Goal: Task Accomplishment & Management: Use online tool/utility

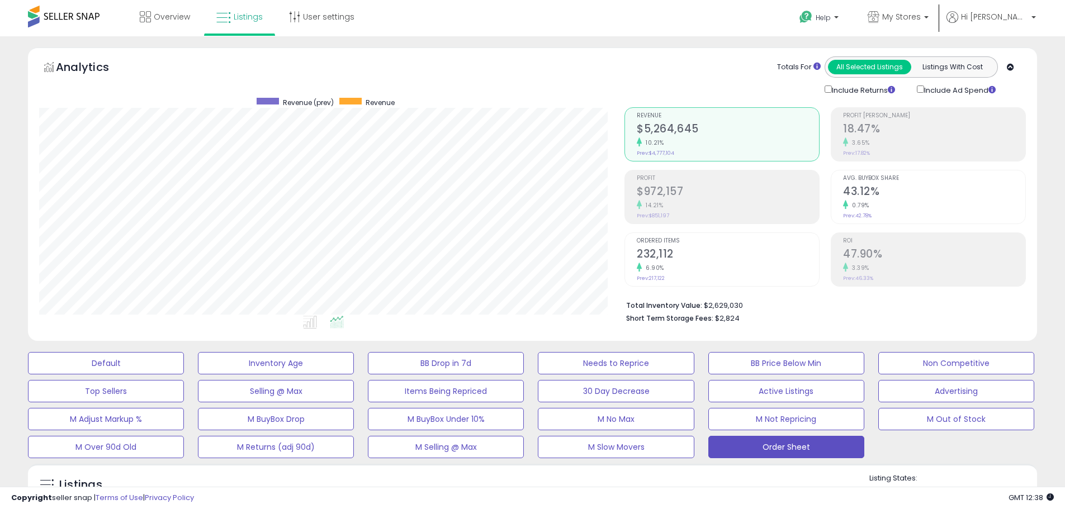
scroll to position [229, 586]
click at [880, 20] on icon at bounding box center [874, 17] width 12 height 12
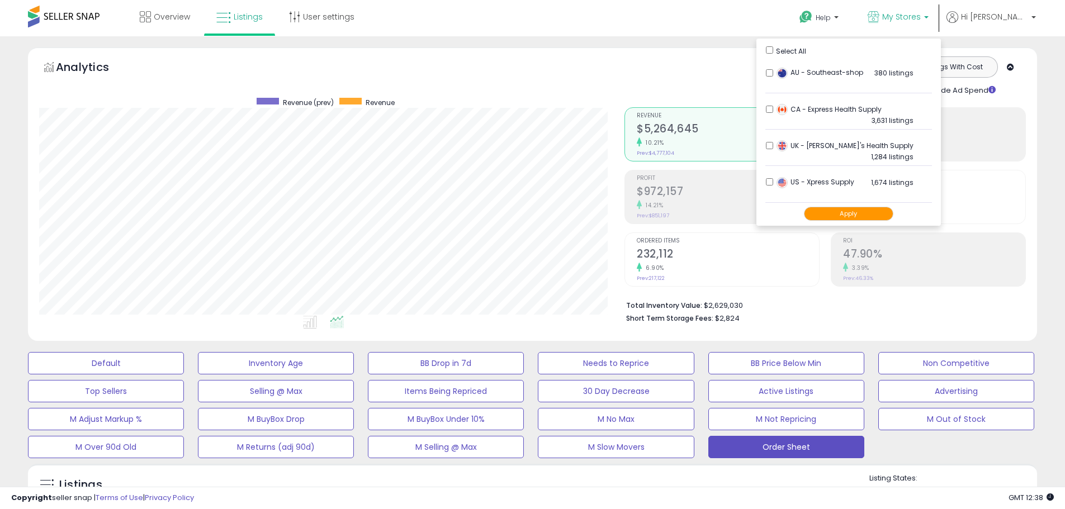
click at [866, 211] on button "Apply" at bounding box center [848, 214] width 89 height 14
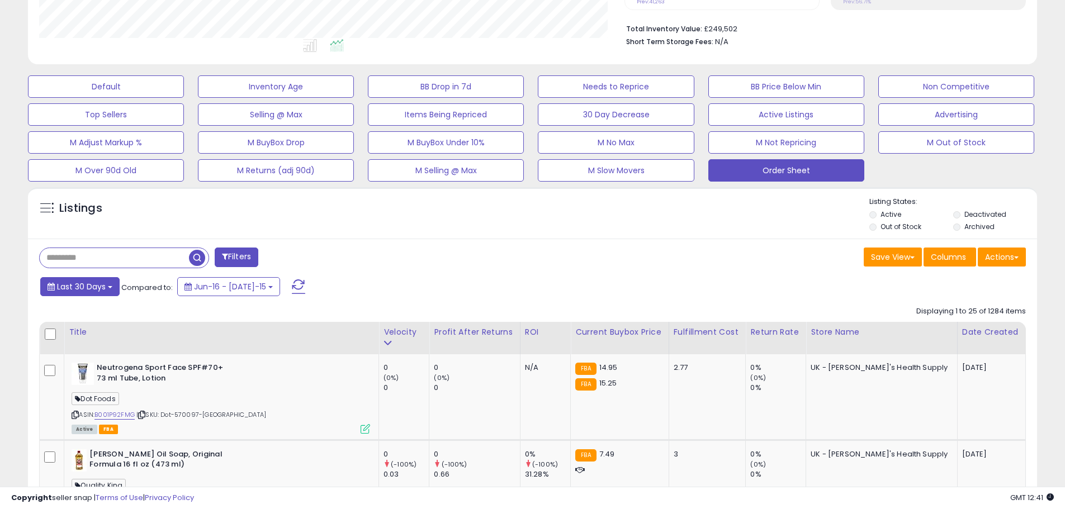
scroll to position [280, 0]
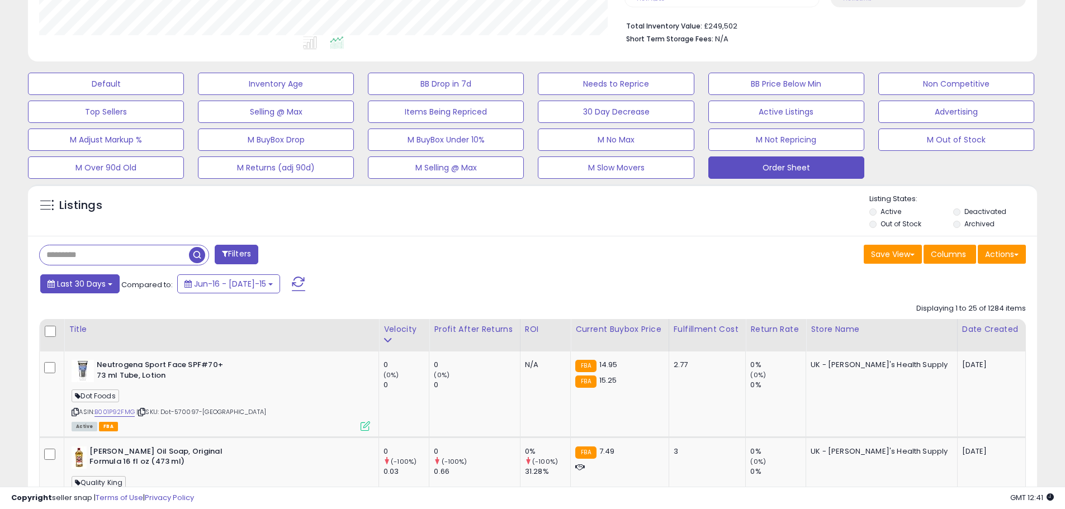
click at [84, 282] on span "Last 30 Days" at bounding box center [81, 284] width 49 height 11
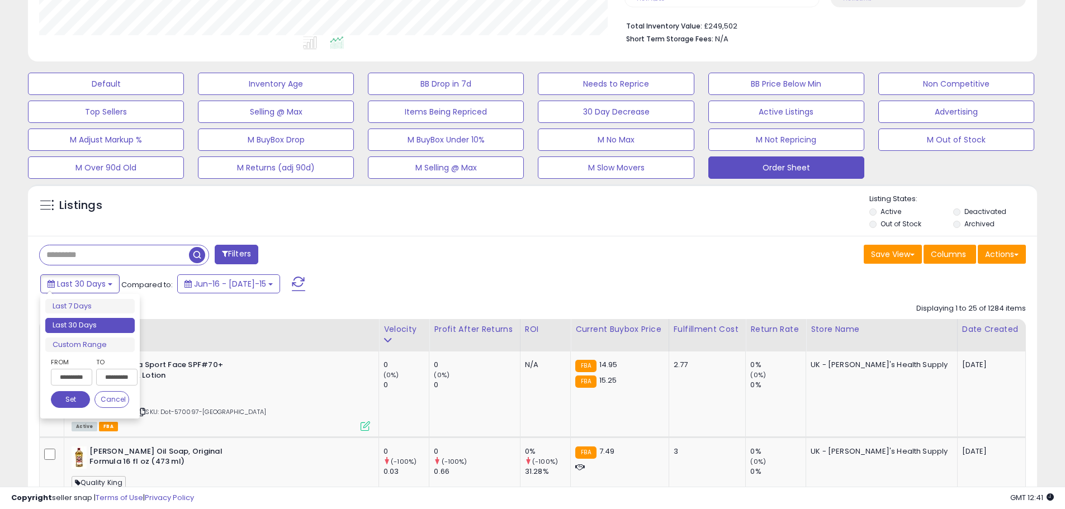
click at [80, 379] on input "**********" at bounding box center [71, 377] width 41 height 17
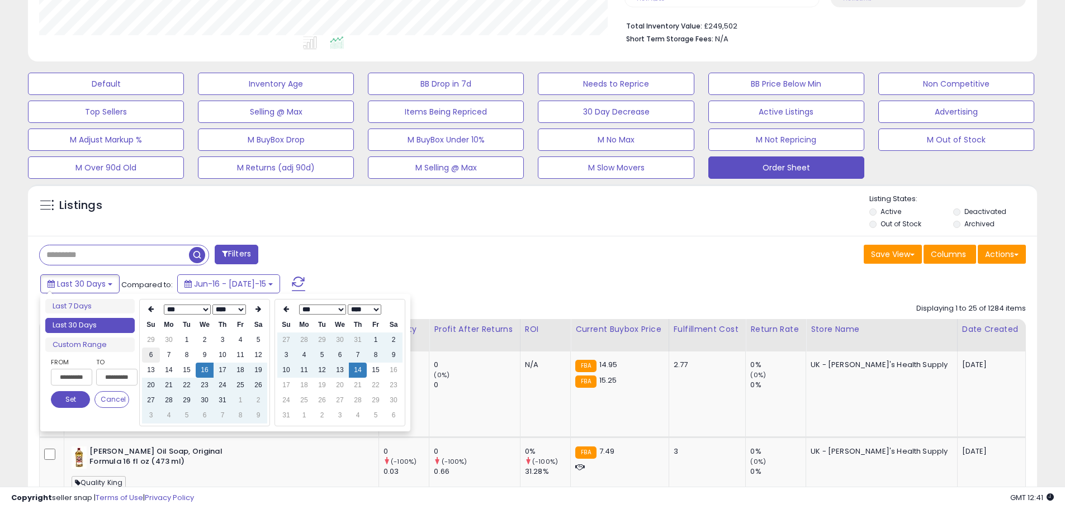
click at [144, 358] on td "6" at bounding box center [151, 355] width 18 height 15
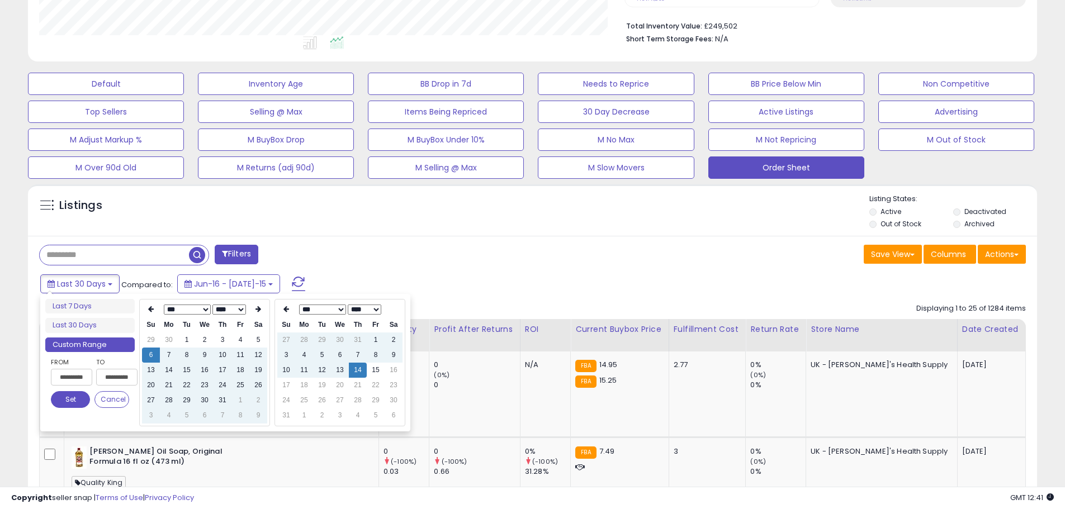
type input "**********"
click at [471, 245] on div "Filters" at bounding box center [282, 256] width 502 height 22
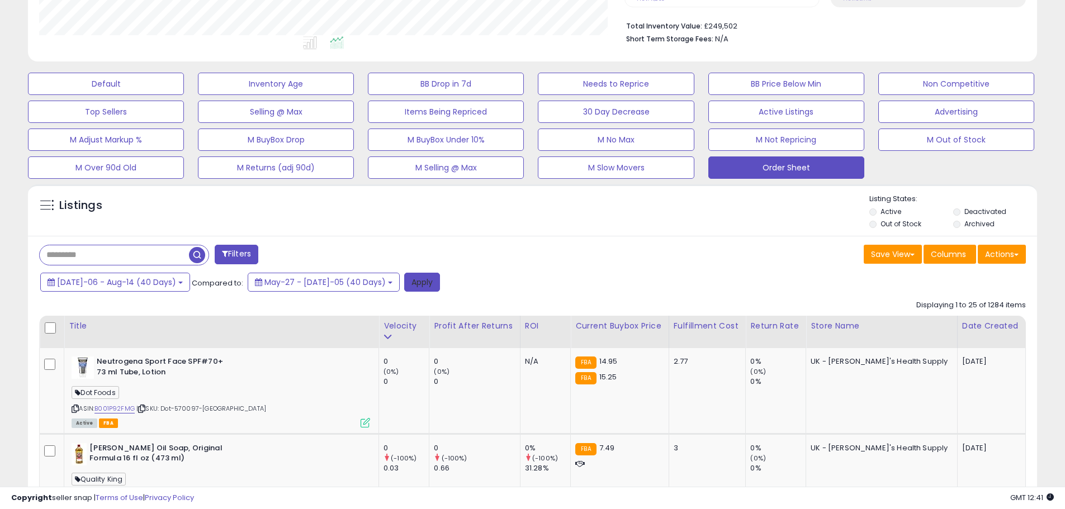
click at [404, 282] on button "Apply" at bounding box center [422, 282] width 36 height 19
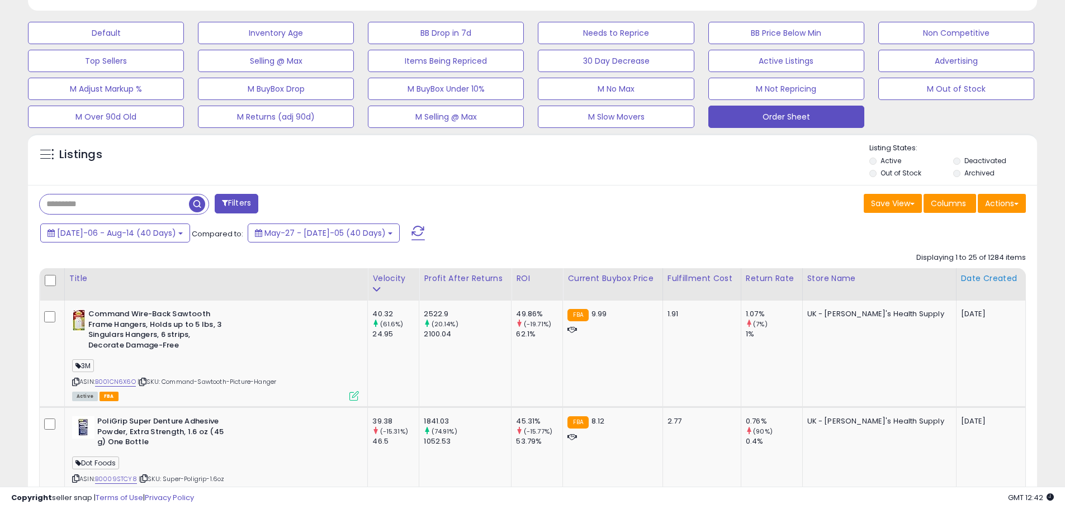
scroll to position [332, 0]
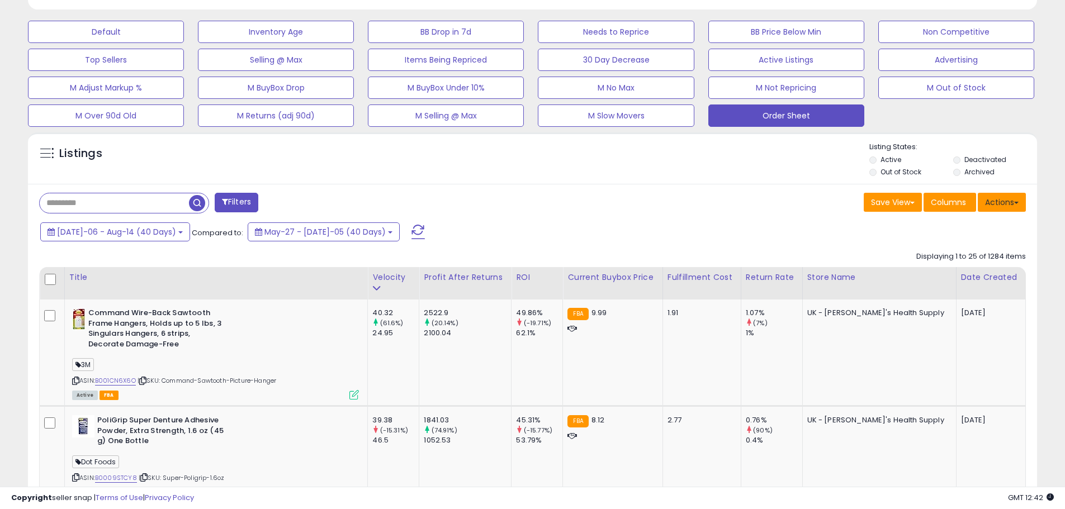
click at [1007, 207] on button "Actions" at bounding box center [1002, 202] width 48 height 19
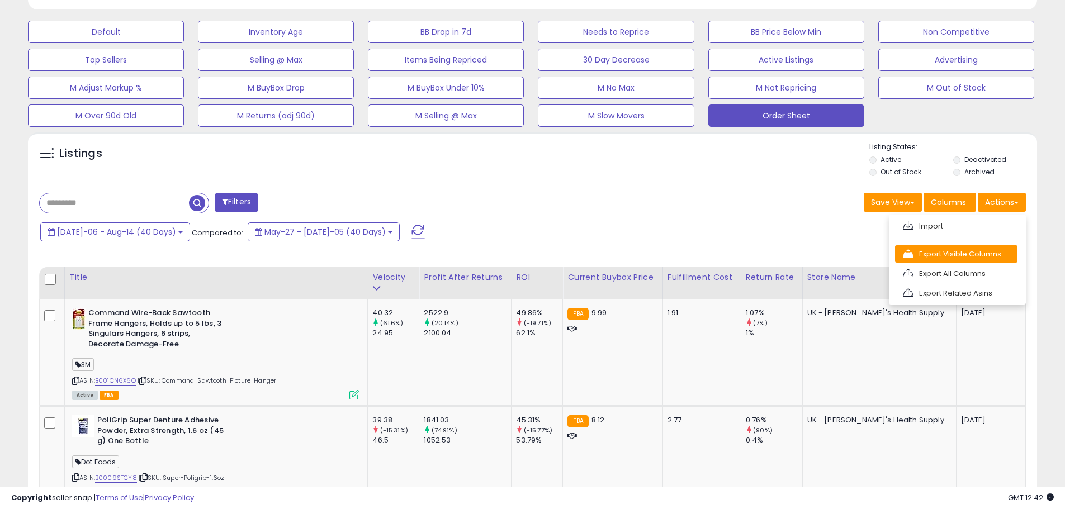
click at [974, 247] on link "Export Visible Columns" at bounding box center [956, 254] width 122 height 17
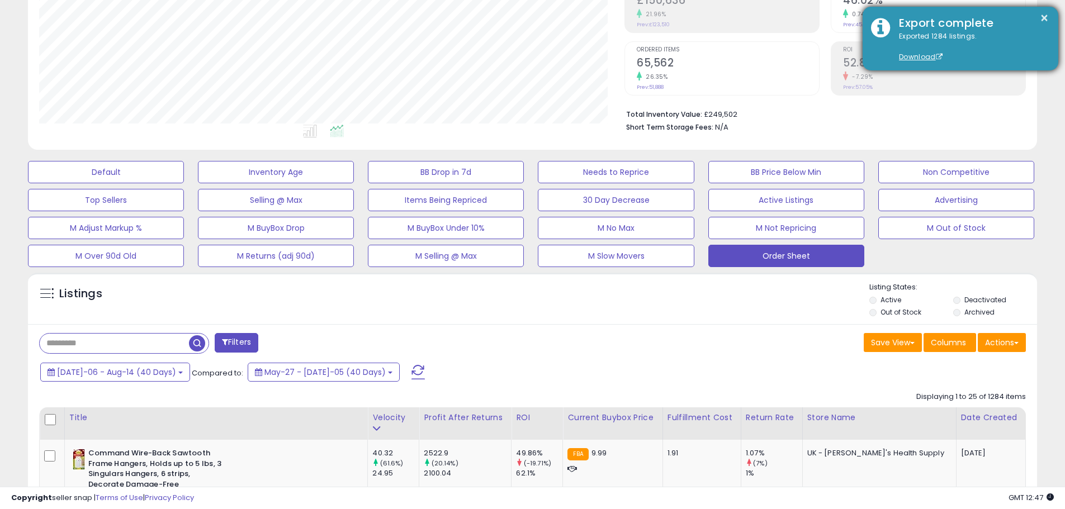
scroll to position [56, 0]
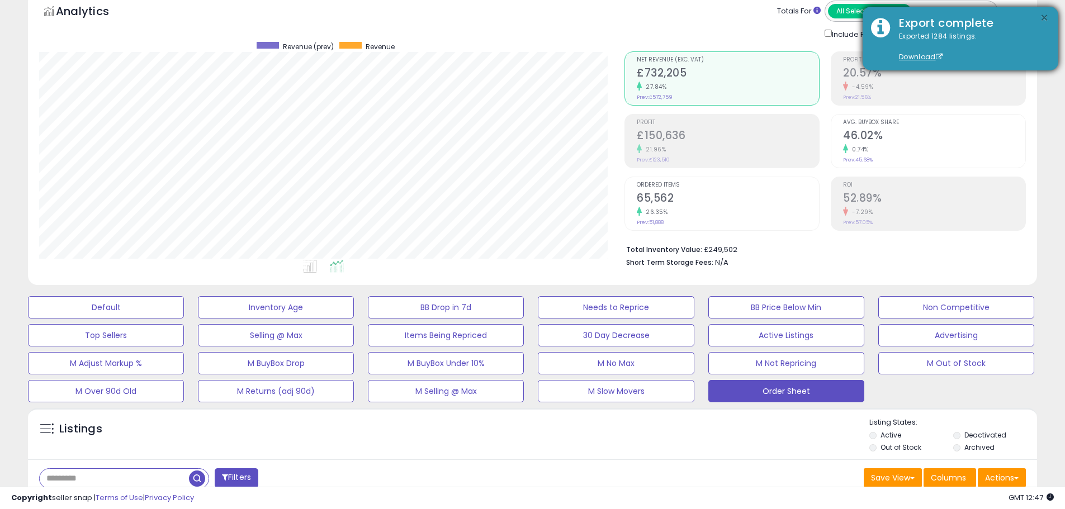
click at [1042, 18] on button "×" at bounding box center [1044, 18] width 9 height 14
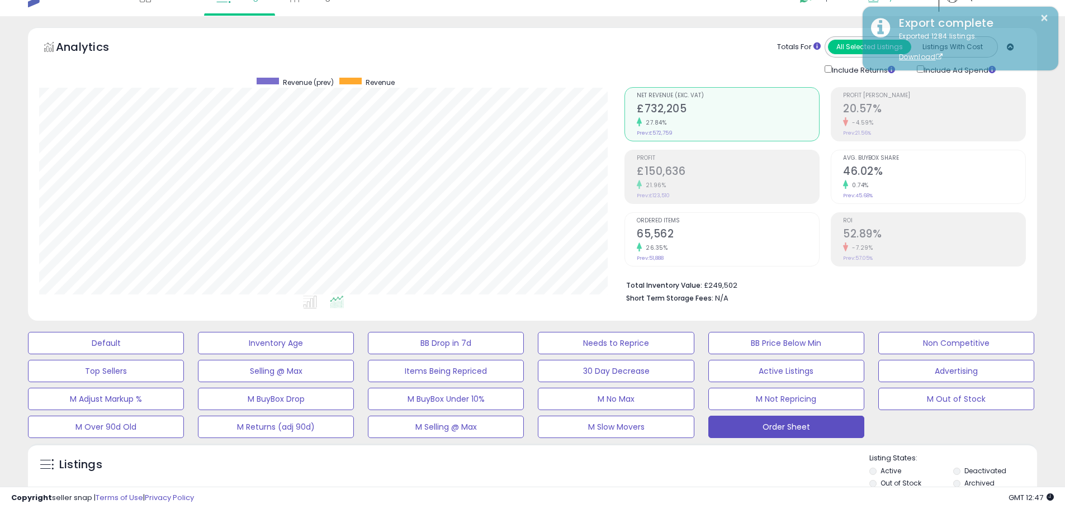
scroll to position [0, 0]
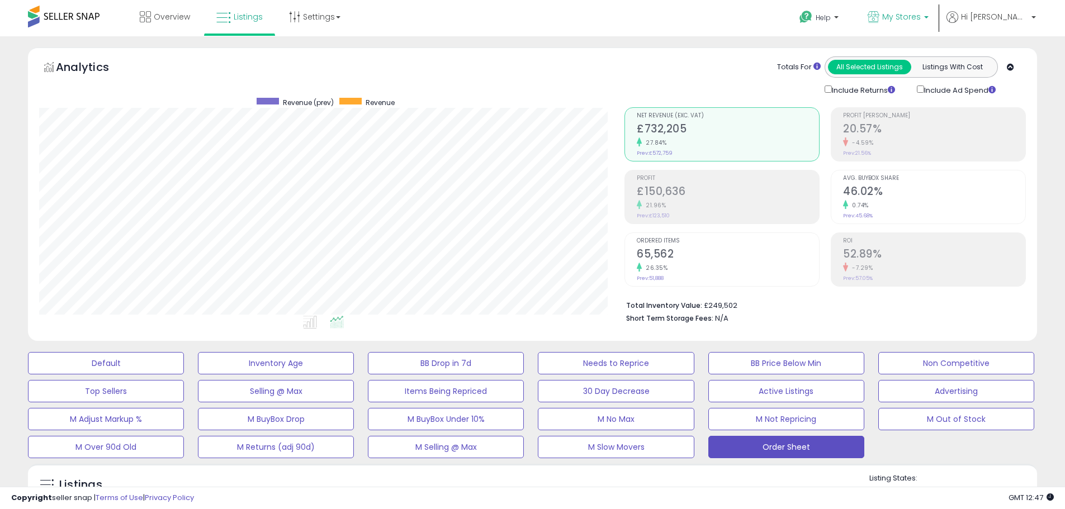
click at [921, 17] on span "My Stores" at bounding box center [901, 16] width 39 height 11
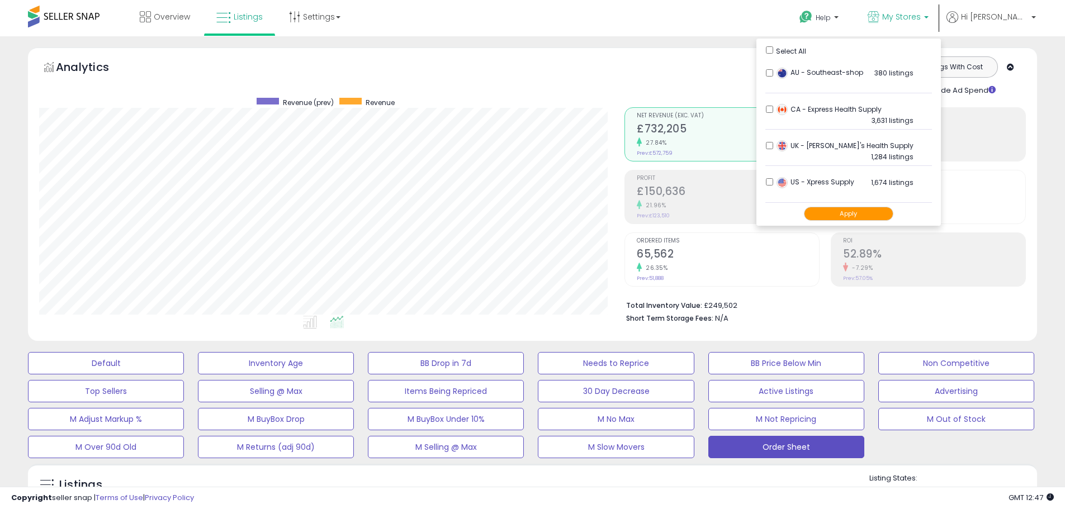
click at [876, 215] on button "Apply" at bounding box center [848, 214] width 89 height 14
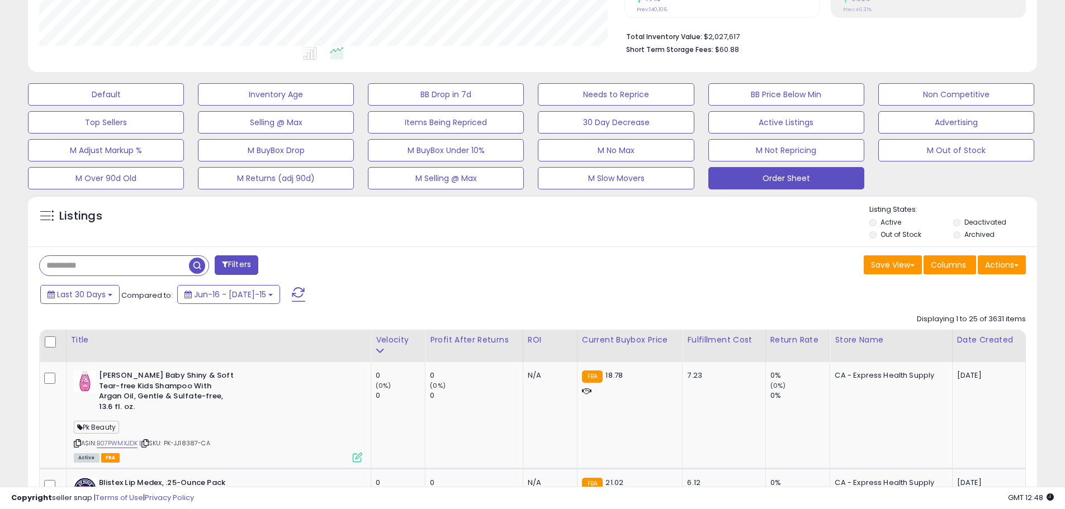
scroll to position [280, 0]
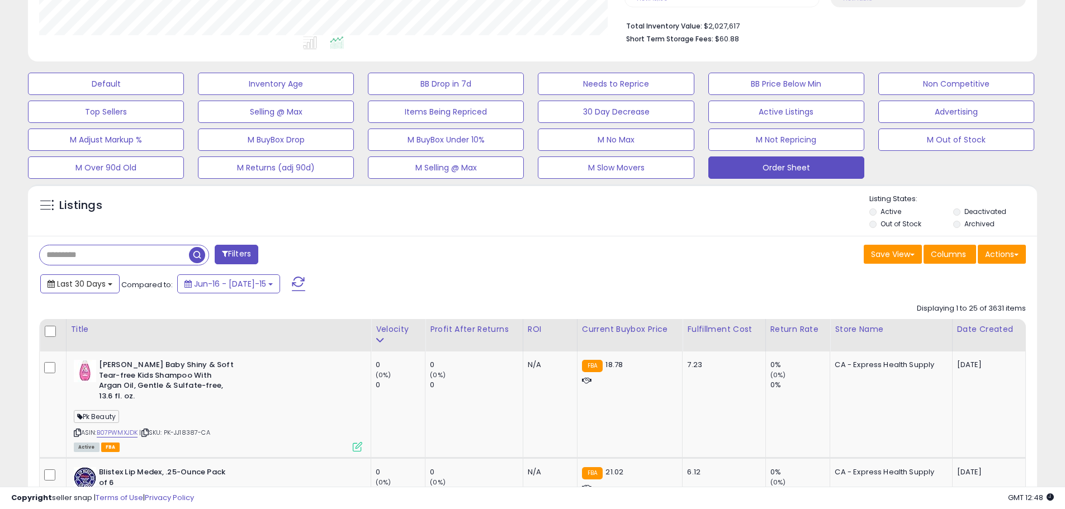
click at [108, 289] on button "Last 30 Days" at bounding box center [79, 284] width 79 height 19
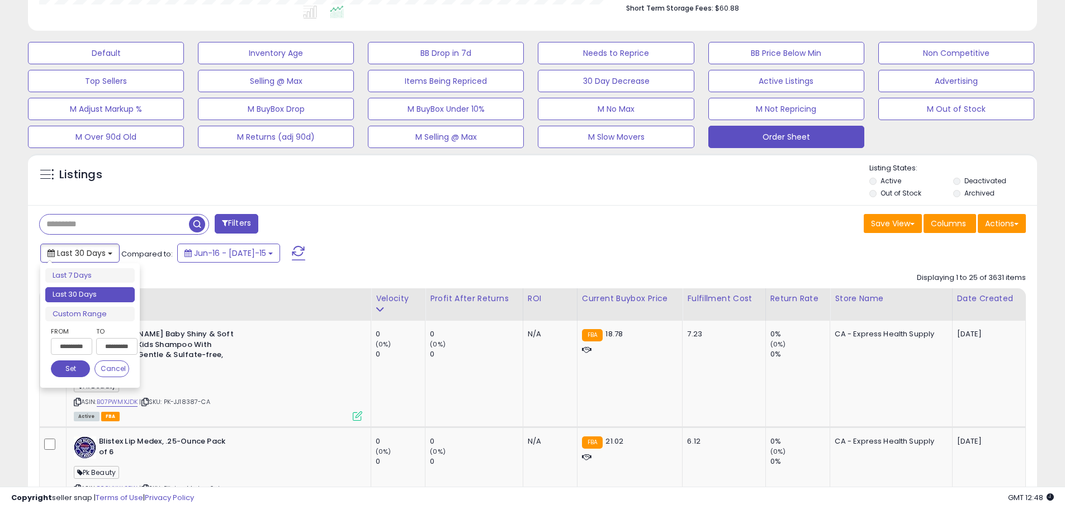
scroll to position [336, 0]
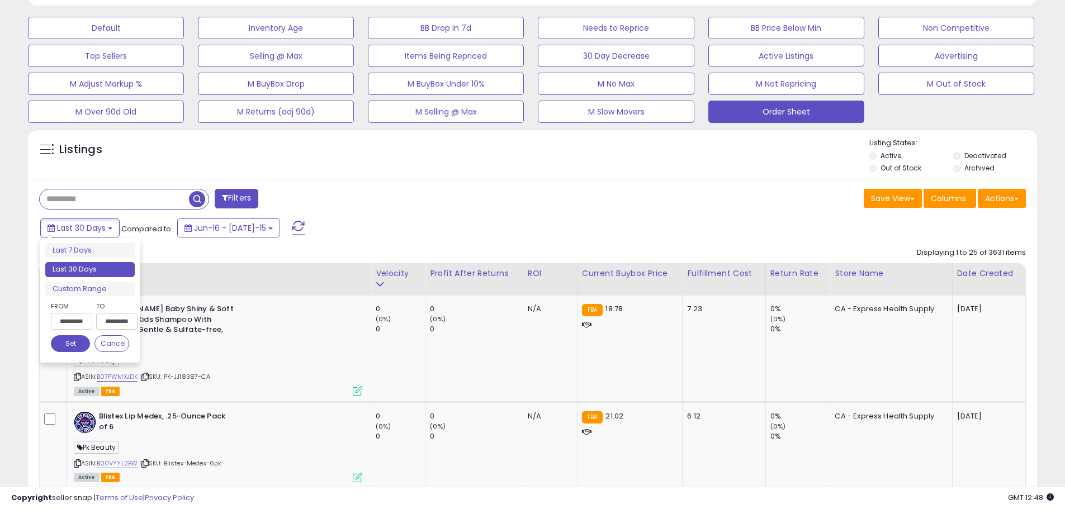
click at [74, 328] on input "**********" at bounding box center [71, 321] width 41 height 17
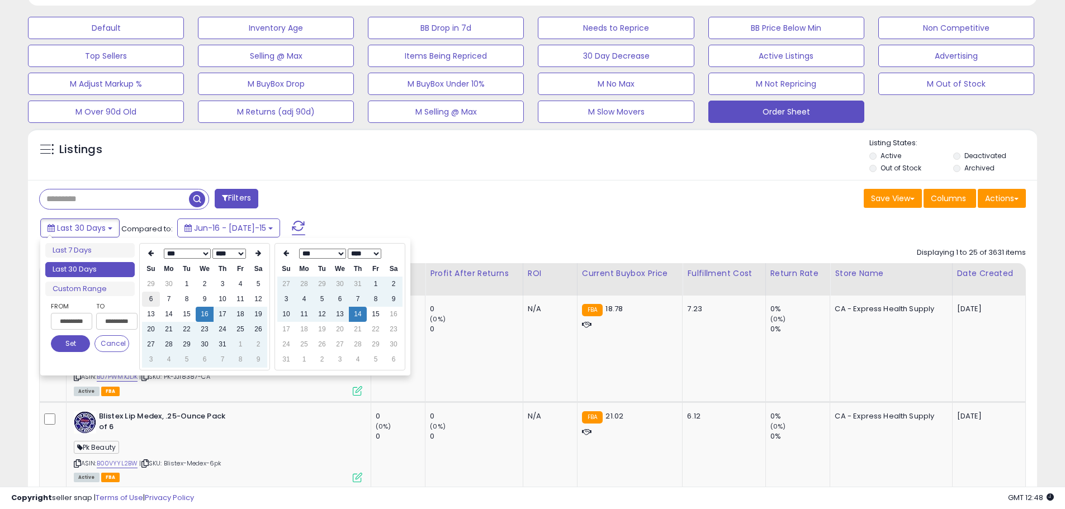
click at [149, 304] on td "6" at bounding box center [151, 299] width 18 height 15
type input "**********"
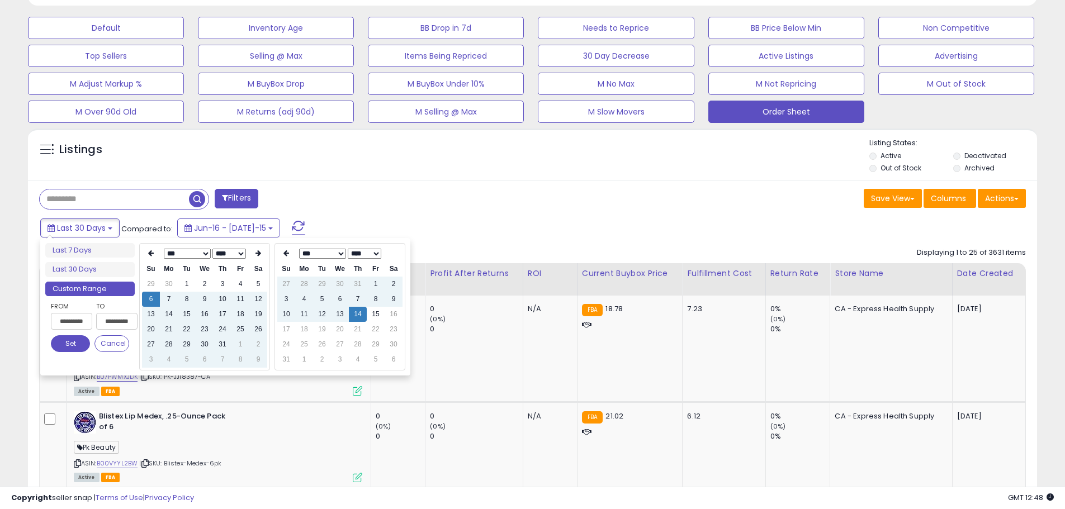
click at [500, 208] on div "Filters" at bounding box center [282, 200] width 502 height 22
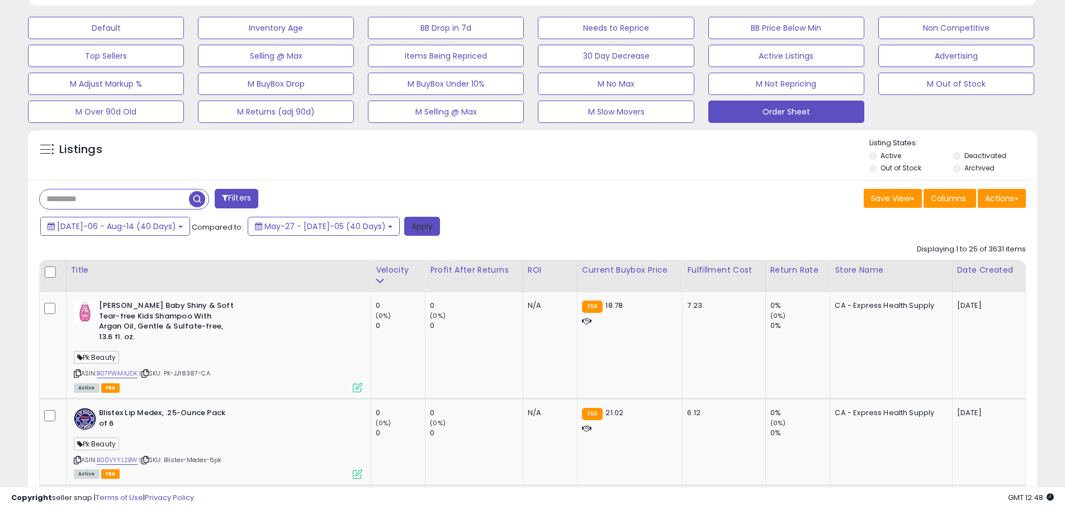
click at [404, 226] on button "Apply" at bounding box center [422, 226] width 36 height 19
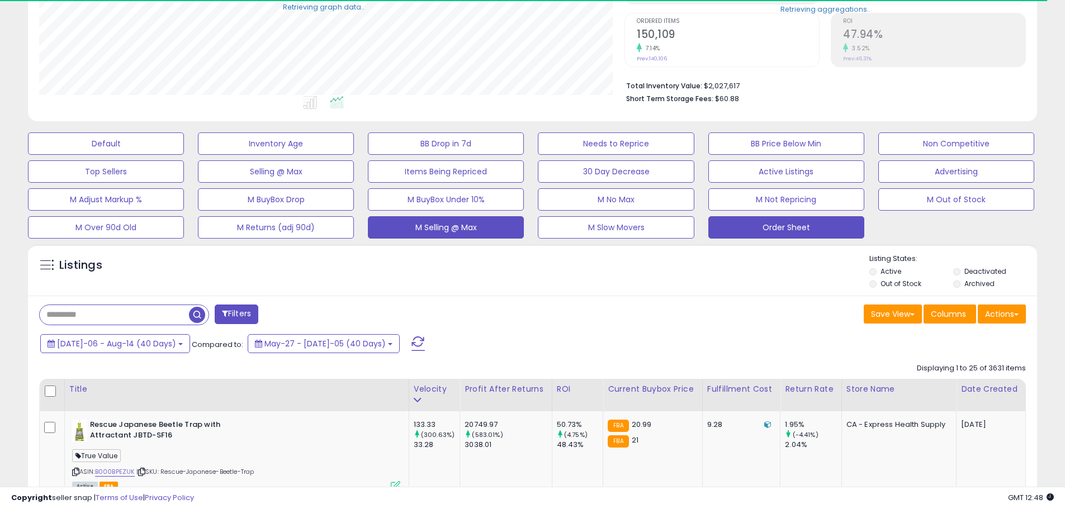
scroll to position [559008, 558651]
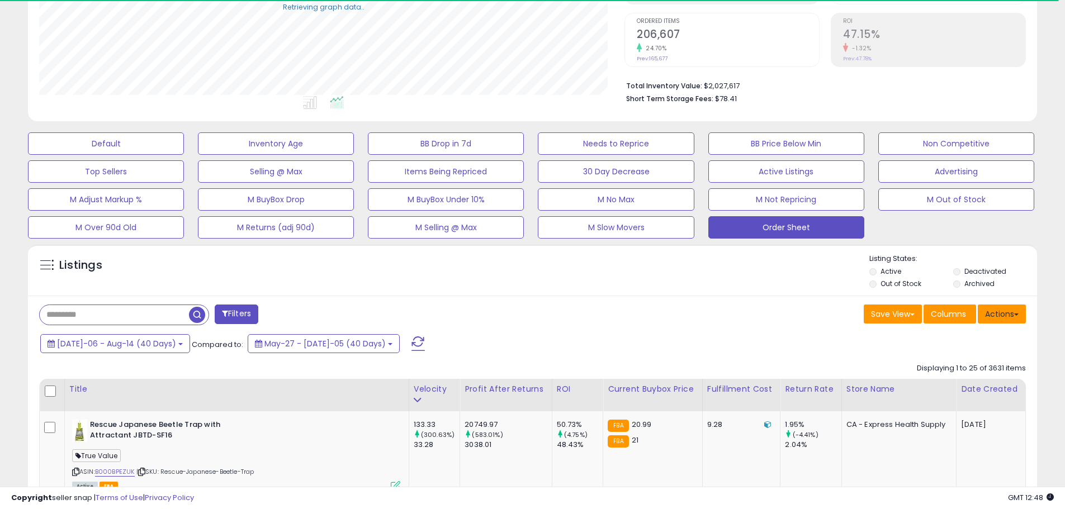
click at [999, 311] on button "Actions" at bounding box center [1002, 314] width 48 height 19
click at [975, 364] on link "Export Visible Columns" at bounding box center [956, 365] width 122 height 17
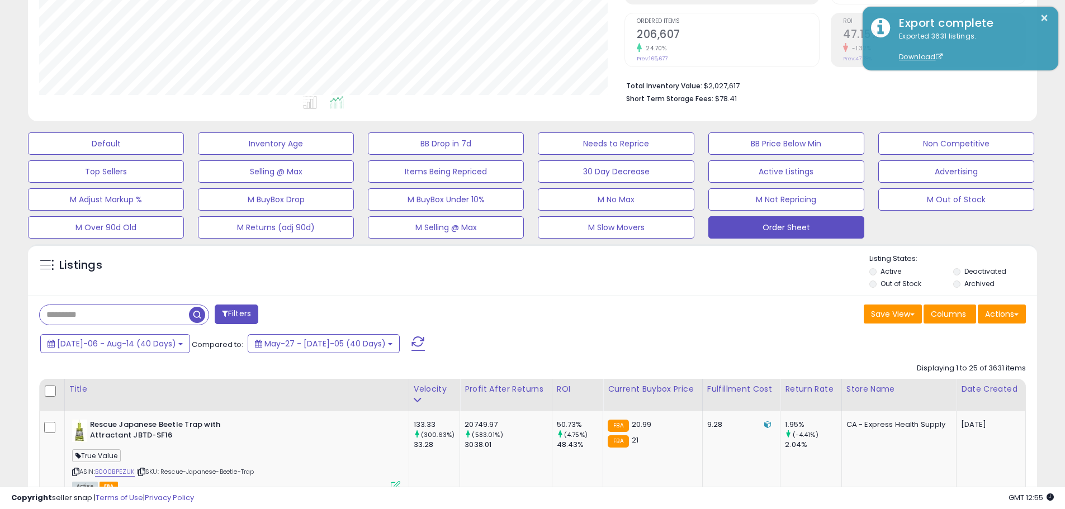
scroll to position [229, 586]
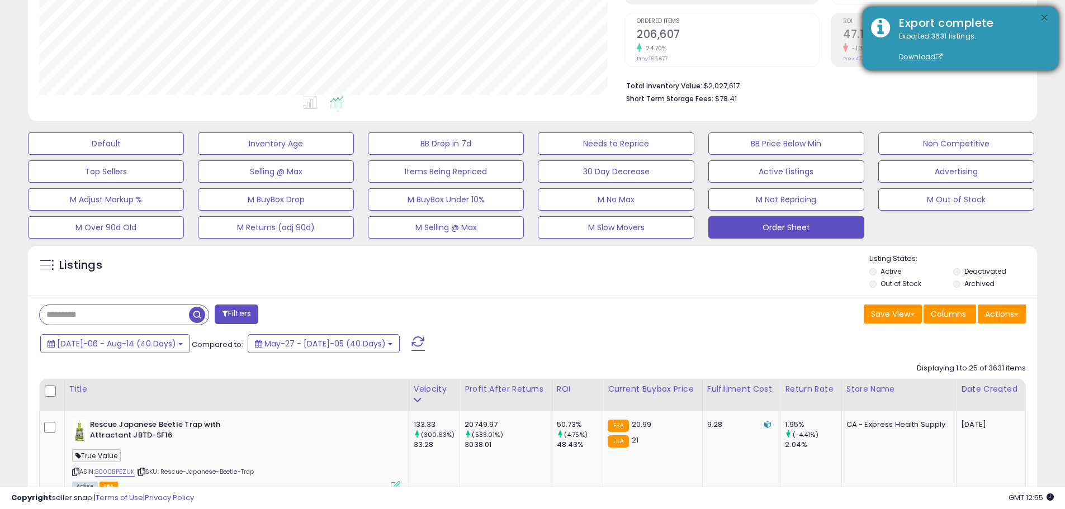
click at [1043, 17] on button "×" at bounding box center [1044, 18] width 9 height 14
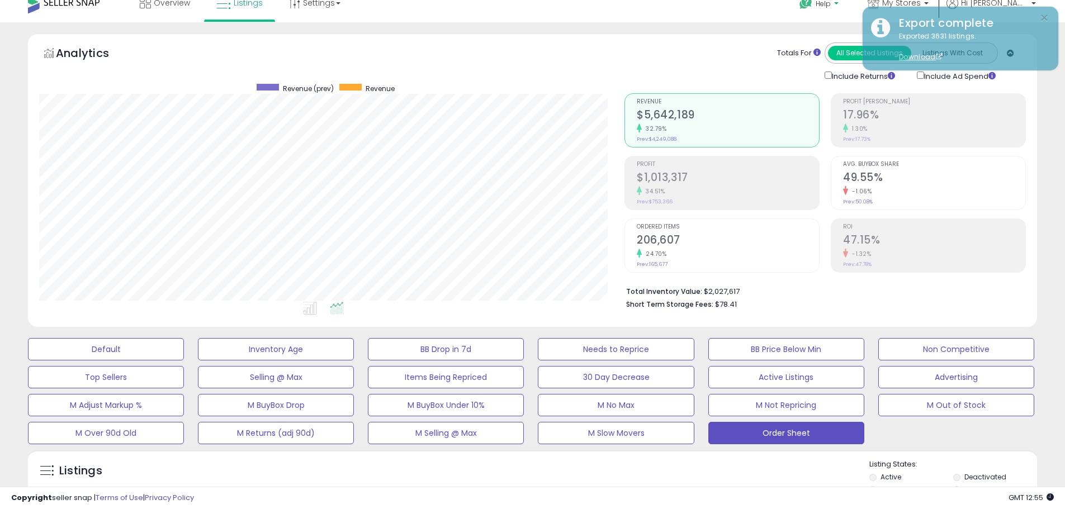
scroll to position [0, 0]
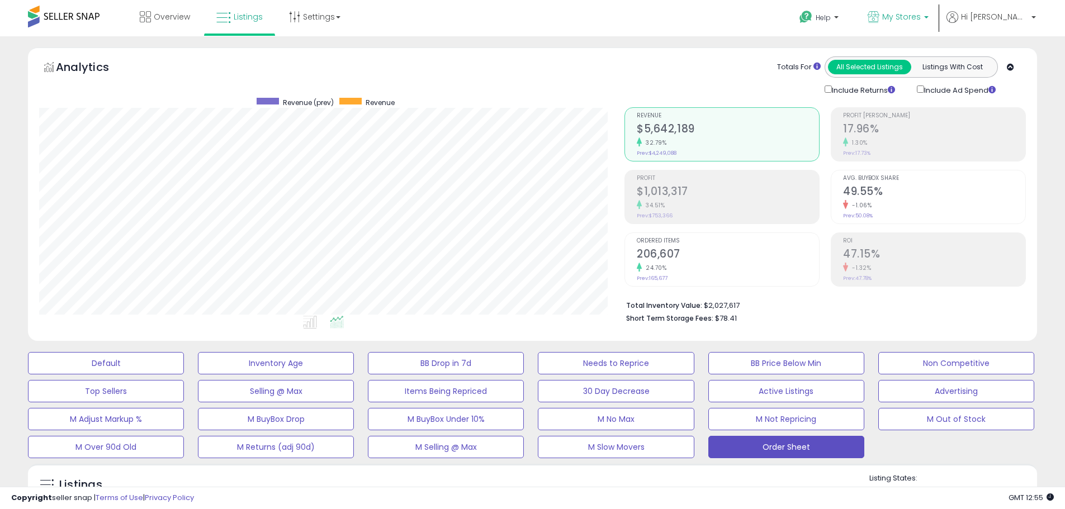
click at [921, 16] on span "My Stores" at bounding box center [901, 16] width 39 height 11
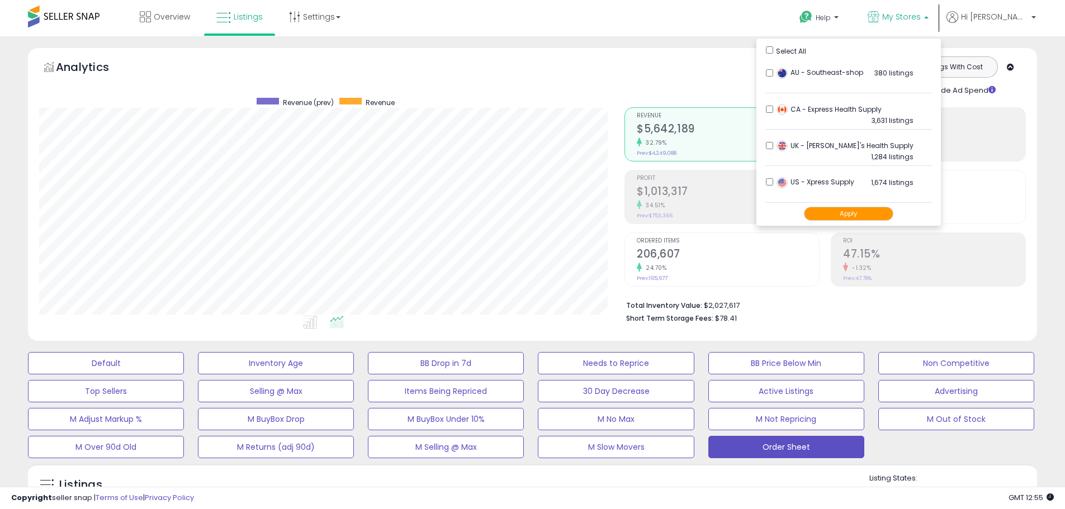
click at [804, 110] on li "CA - Express Health Supply 3,631 listings" at bounding box center [849, 112] width 167 height 35
click at [869, 213] on button "Apply" at bounding box center [848, 214] width 89 height 14
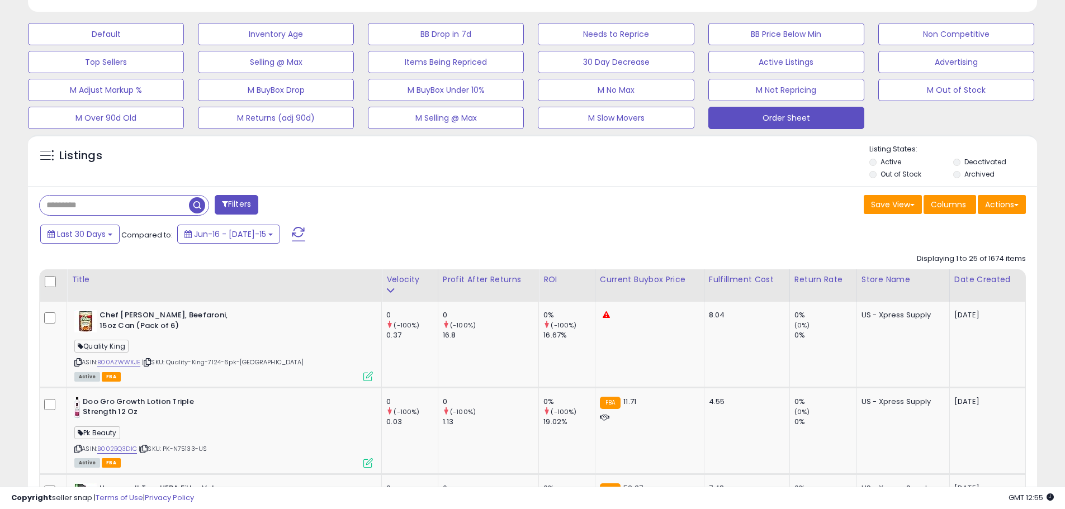
scroll to position [168, 0]
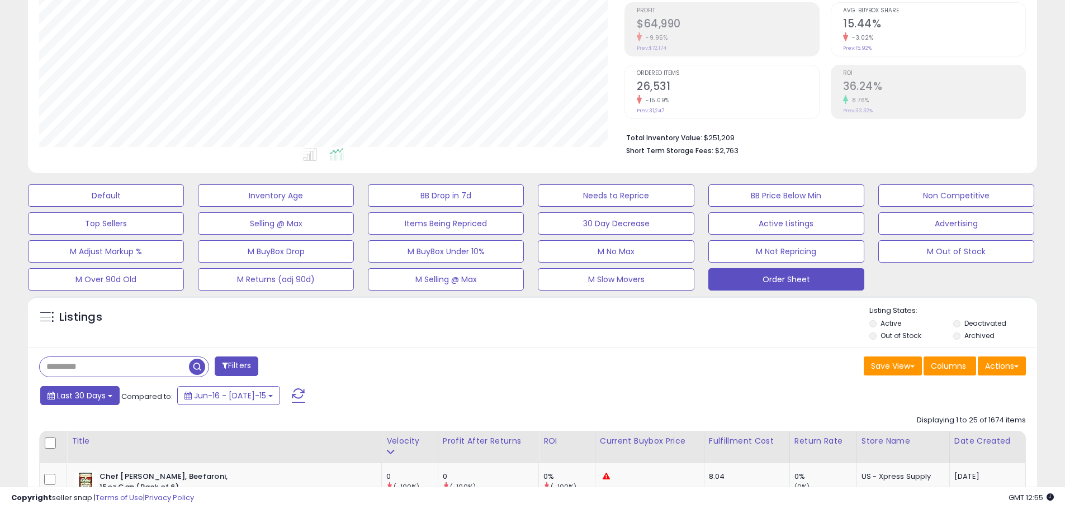
click at [82, 394] on span "Last 30 Days" at bounding box center [81, 395] width 49 height 11
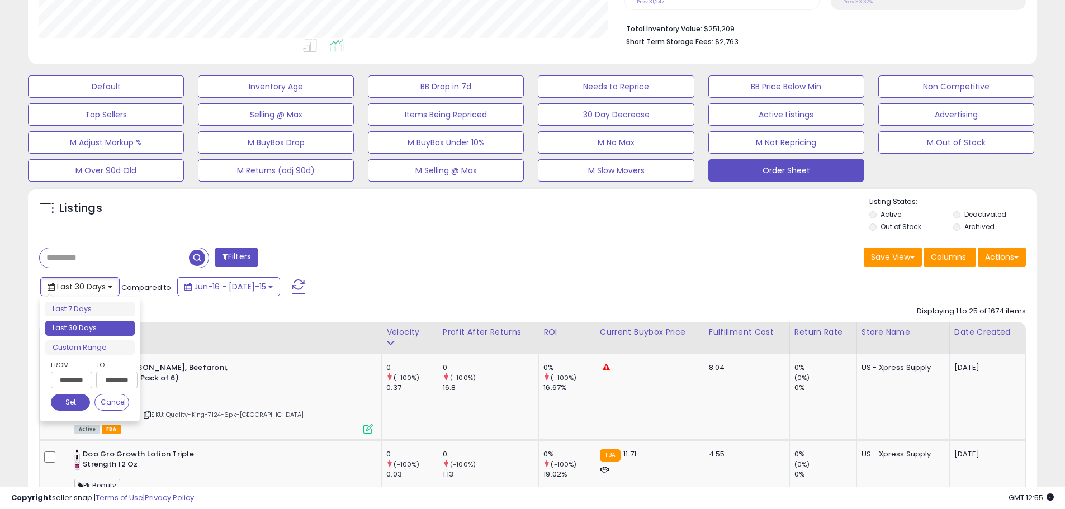
scroll to position [280, 0]
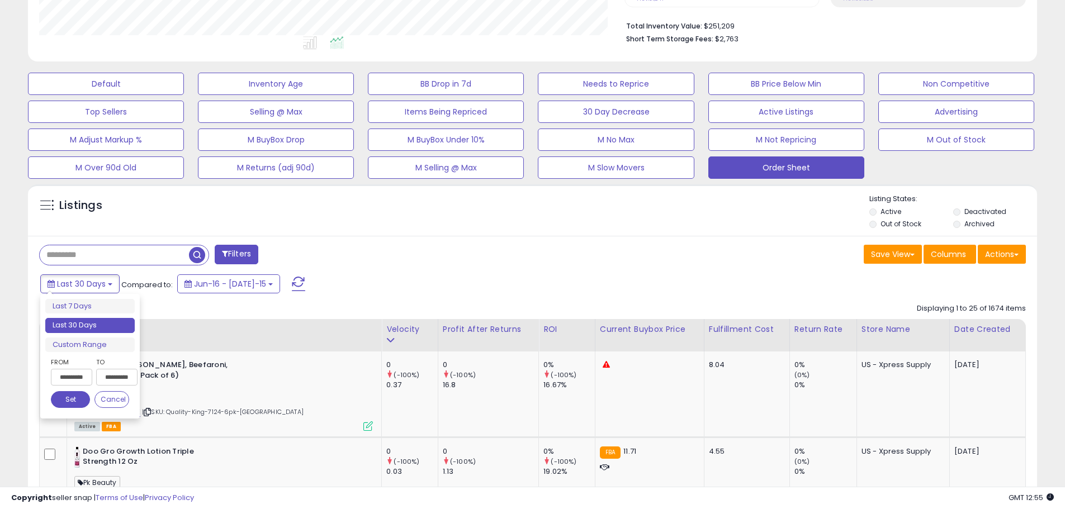
click at [79, 380] on input "**********" at bounding box center [71, 377] width 41 height 17
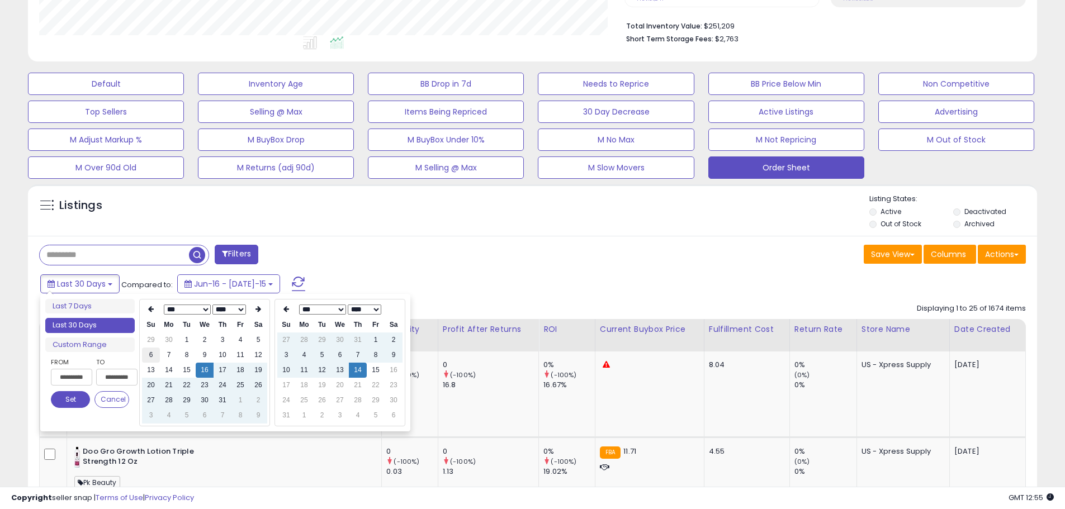
type input "**********"
click at [149, 355] on td "6" at bounding box center [151, 355] width 18 height 15
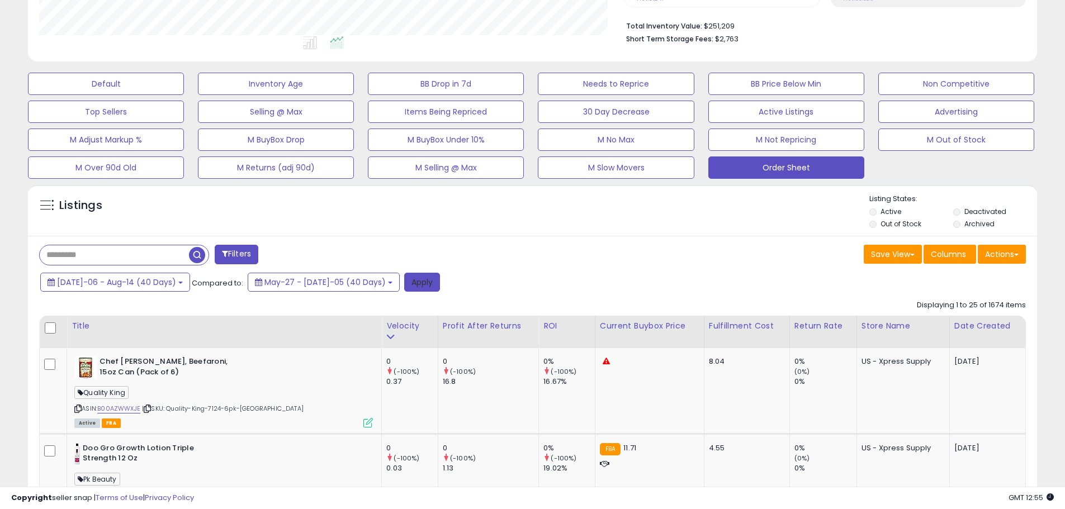
click at [404, 289] on button "Apply" at bounding box center [422, 282] width 36 height 19
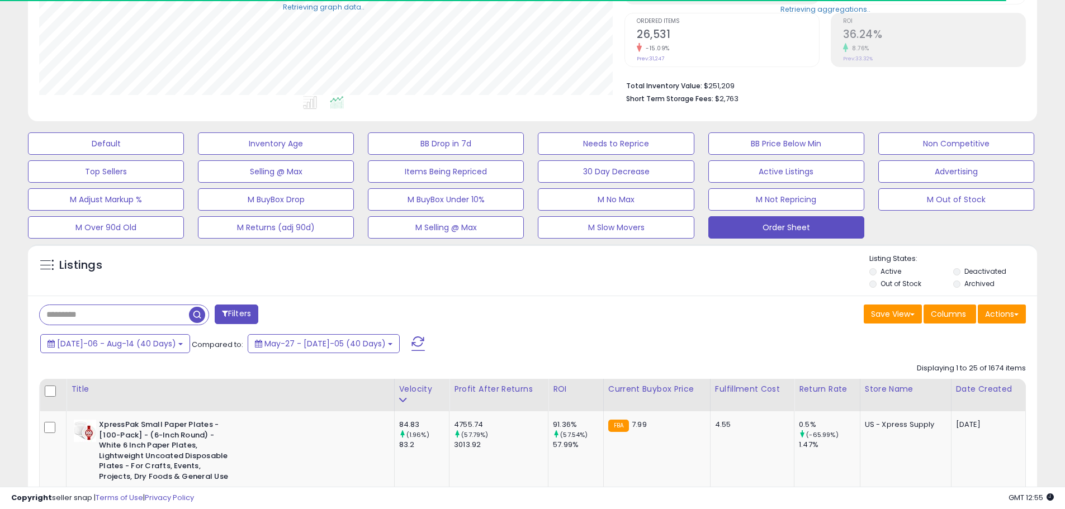
scroll to position [559008, 558651]
click at [1006, 313] on button "Actions" at bounding box center [1002, 314] width 48 height 19
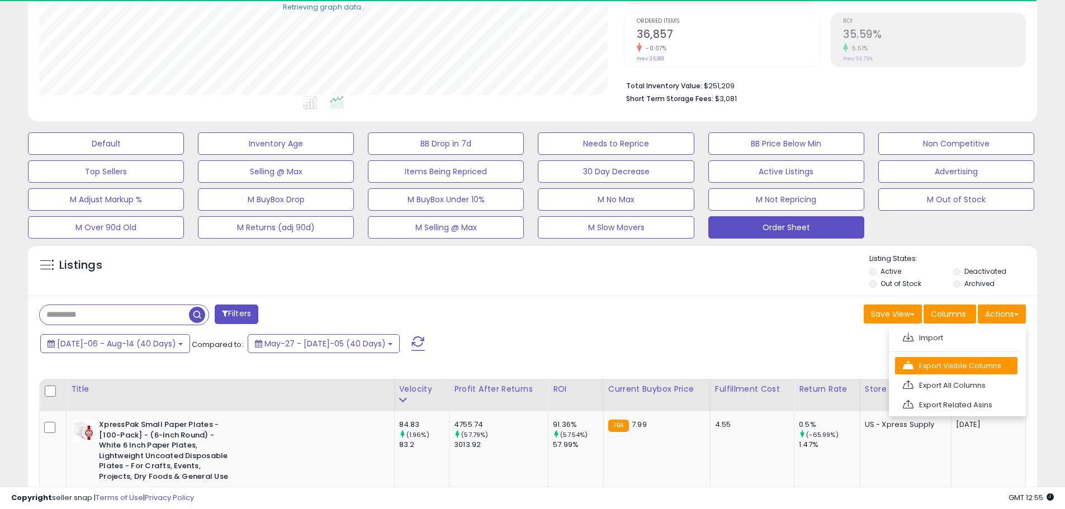
click at [995, 364] on link "Export Visible Columns" at bounding box center [956, 365] width 122 height 17
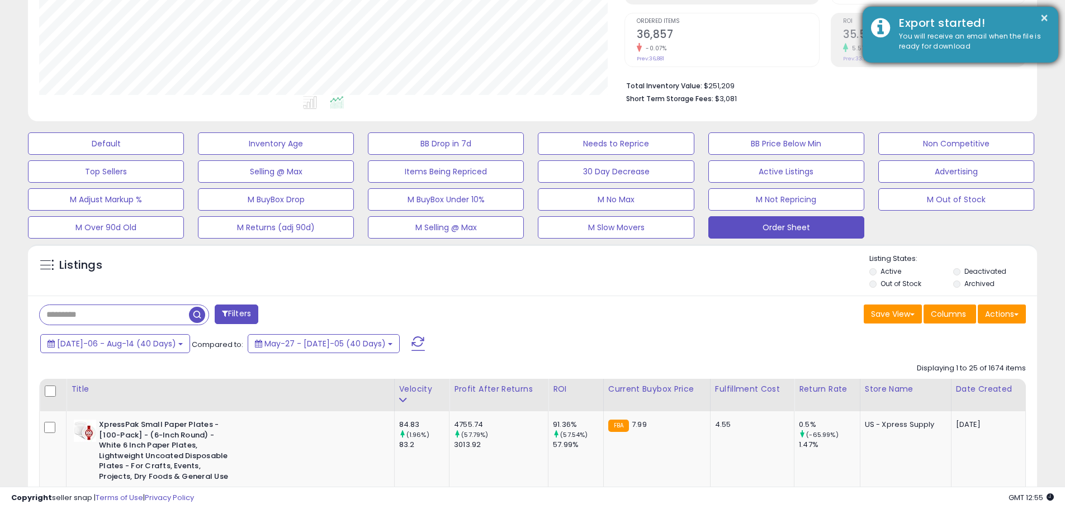
scroll to position [229, 586]
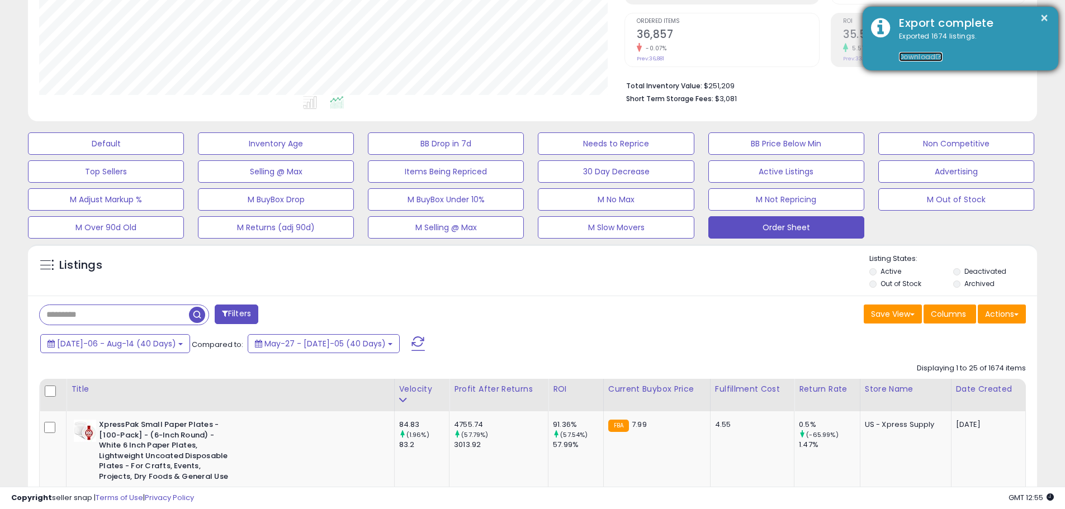
click at [923, 54] on link "Download" at bounding box center [921, 57] width 44 height 10
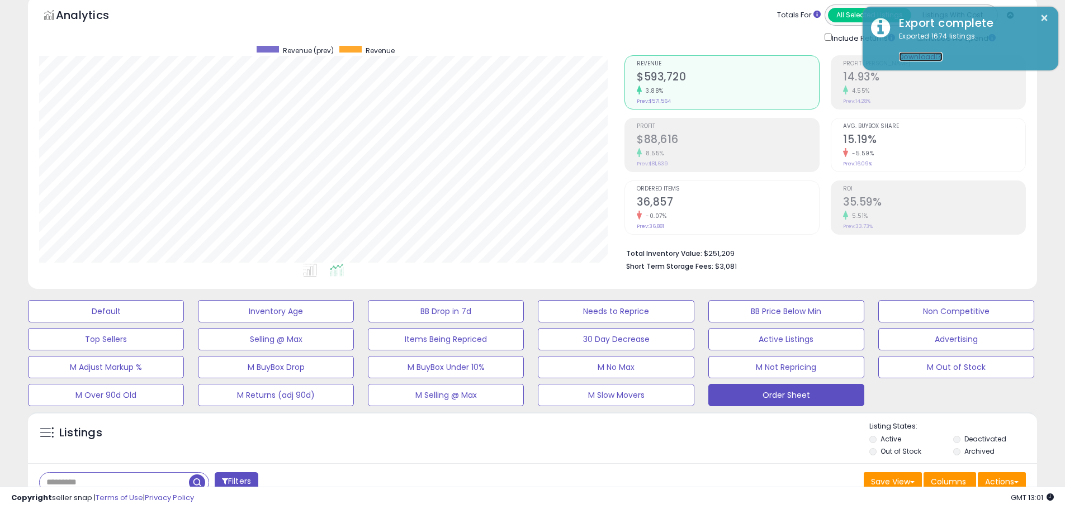
scroll to position [0, 0]
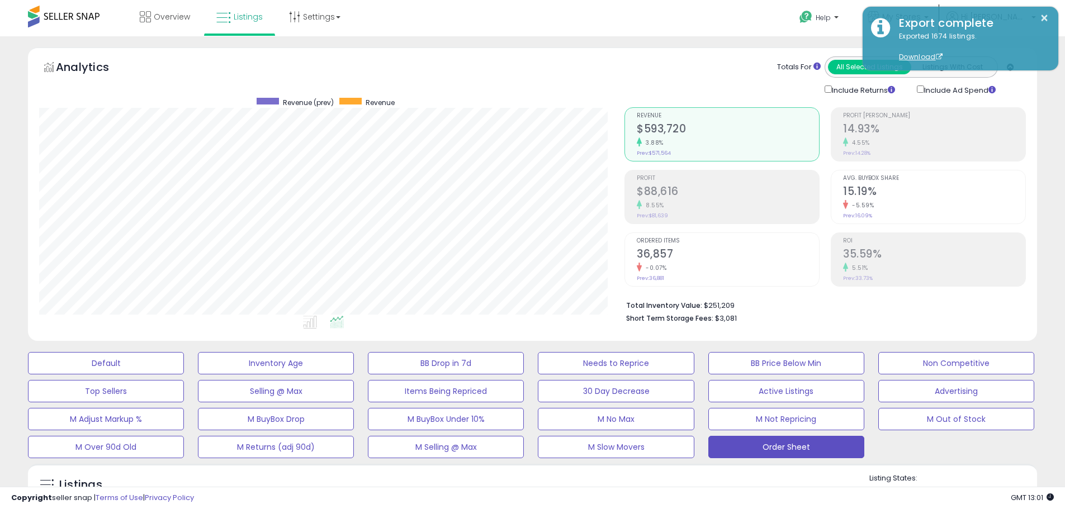
click at [85, 15] on span at bounding box center [64, 17] width 72 height 22
click at [29, 19] on span at bounding box center [64, 17] width 72 height 22
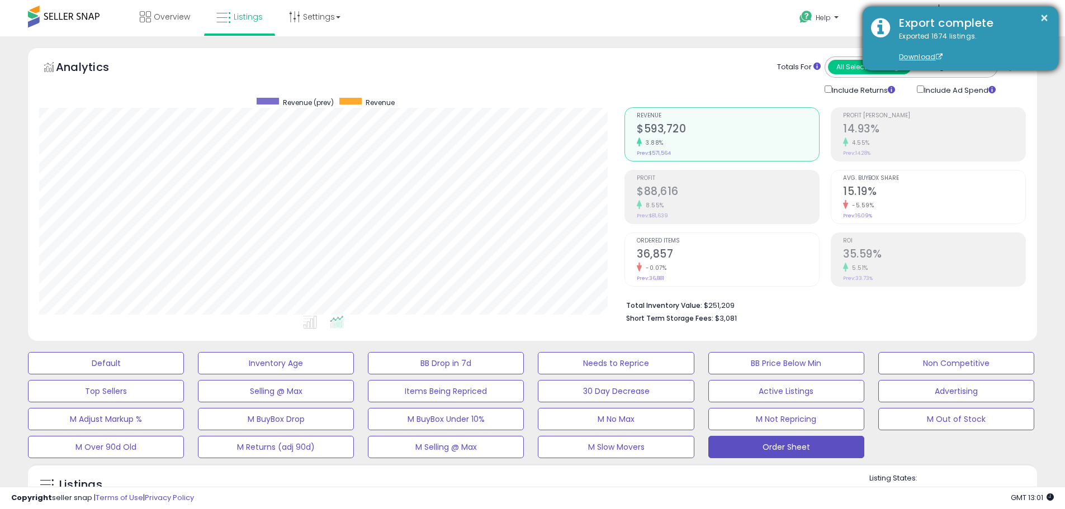
click at [1050, 20] on div "× Export complete Exported 1674 listings. Download" at bounding box center [961, 39] width 196 height 64
click at [1049, 17] on button "×" at bounding box center [1044, 18] width 9 height 14
